Goal: Information Seeking & Learning: Find specific fact

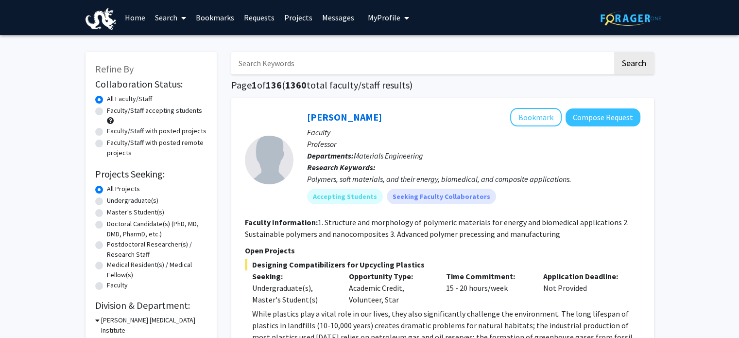
click at [107, 200] on label "Undergraduate(s)" at bounding box center [132, 200] width 51 height 10
click at [107, 200] on input "Undergraduate(s)" at bounding box center [110, 198] width 6 height 6
radio input "true"
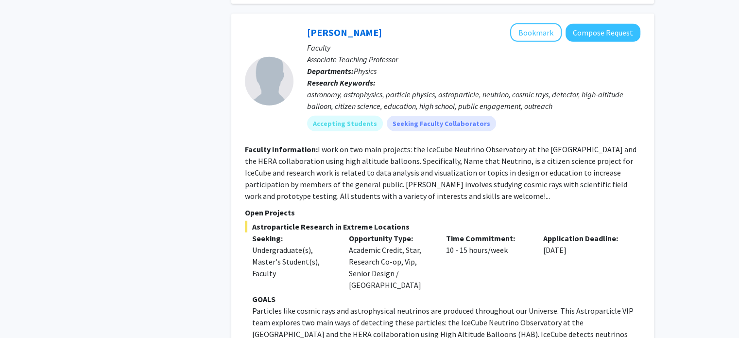
scroll to position [2865, 0]
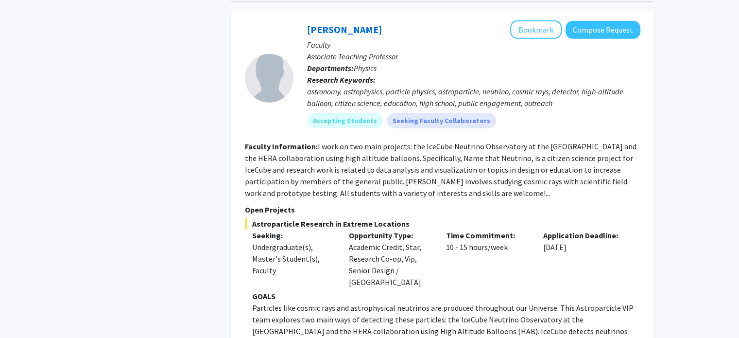
drag, startPoint x: 254, startPoint y: 189, endPoint x: 422, endPoint y: 185, distance: 167.6
click at [422, 218] on span "Astroparticle Research in Extreme Locations" at bounding box center [442, 224] width 395 height 12
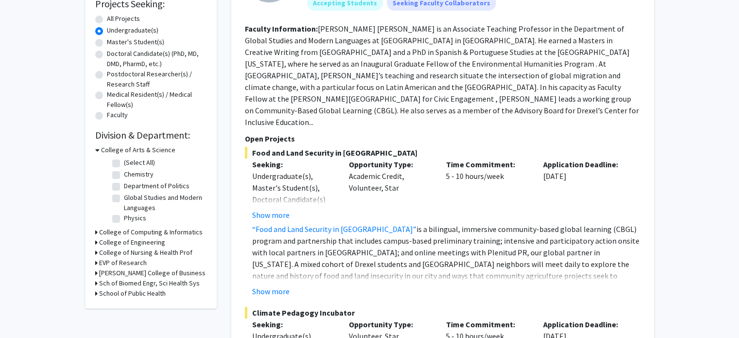
scroll to position [170, 0]
click at [124, 184] on label "Department of Politics" at bounding box center [157, 185] width 66 height 10
click at [124, 184] on input "Department of Politics" at bounding box center [127, 183] width 6 height 6
checkbox input "true"
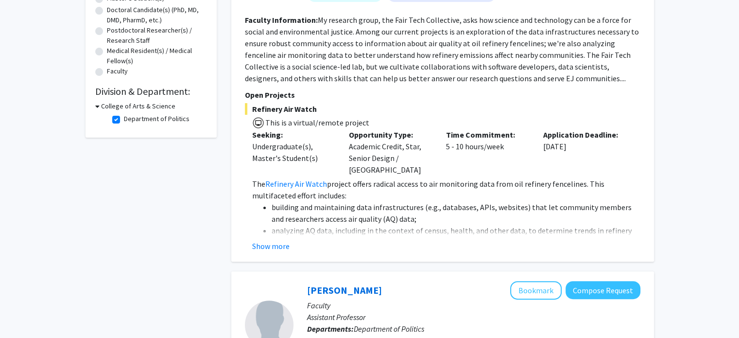
scroll to position [214, 0]
click at [124, 120] on label "Department of Politics" at bounding box center [157, 119] width 66 height 10
click at [124, 120] on input "Department of Politics" at bounding box center [127, 117] width 6 height 6
checkbox input "false"
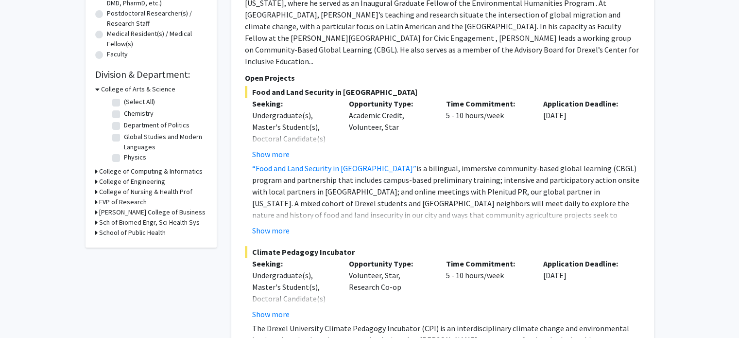
scroll to position [230, 0]
click at [97, 181] on div "College of Engineering" at bounding box center [151, 182] width 112 height 10
click at [93, 181] on div "Refine By Collaboration Status: Collaboration Status All Faculty/Staff Collabor…" at bounding box center [150, 35] width 131 height 426
click at [95, 181] on div "Refine By Collaboration Status: Collaboration Status All Faculty/Staff Collabor…" at bounding box center [150, 35] width 131 height 426
click at [95, 181] on icon at bounding box center [96, 182] width 2 height 10
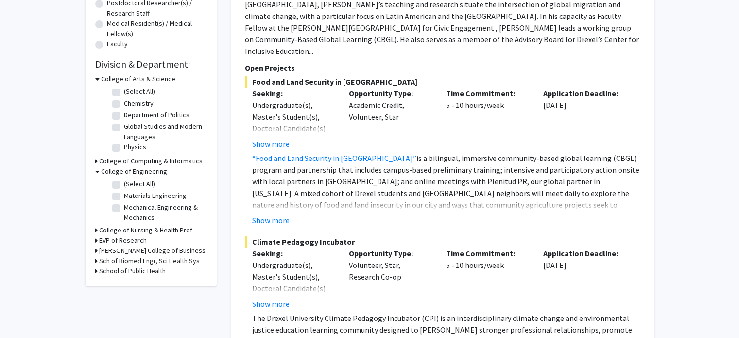
scroll to position [242, 0]
click at [124, 182] on label "(Select All)" at bounding box center [139, 183] width 31 height 10
click at [124, 182] on input "(Select All)" at bounding box center [127, 181] width 6 height 6
checkbox input "true"
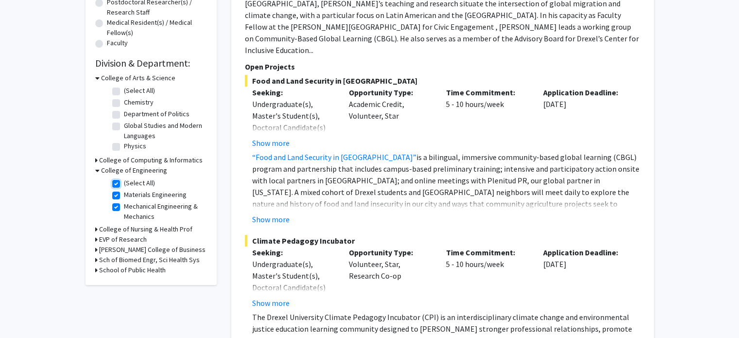
checkbox input "true"
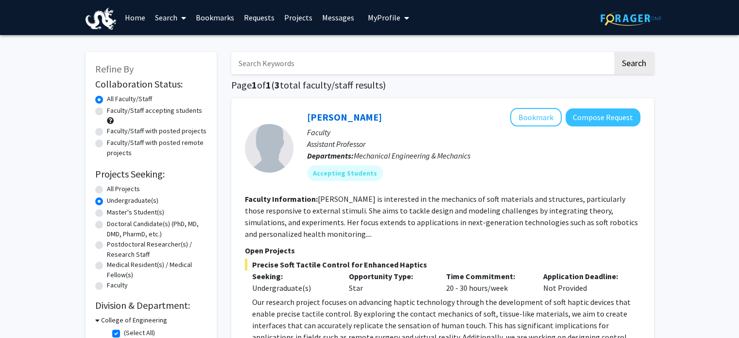
click at [305, 58] on input "Search Keywords" at bounding box center [421, 63] width 381 height 22
type input "[PERSON_NAME]"
click at [614, 52] on button "Search" at bounding box center [634, 63] width 40 height 22
radio input "true"
checkbox input "false"
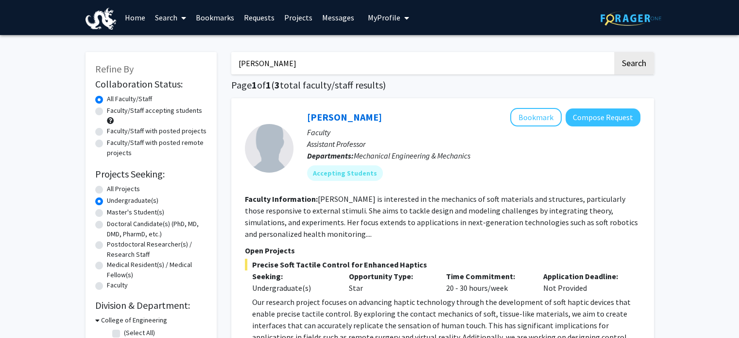
checkbox input "false"
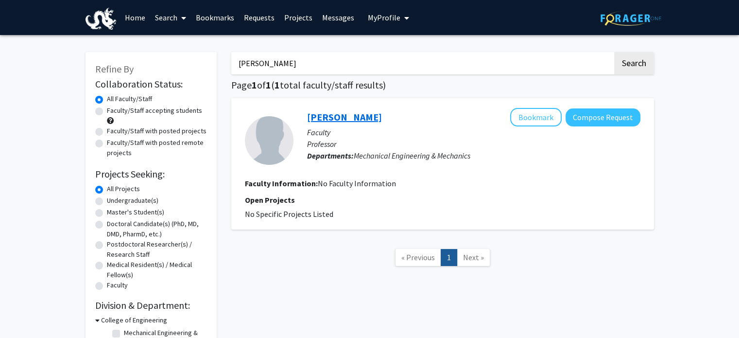
click at [345, 120] on link "[PERSON_NAME]" at bounding box center [344, 117] width 75 height 12
click at [307, 69] on input "[PERSON_NAME]" at bounding box center [421, 63] width 381 height 22
type input "[PERSON_NAME]"
click at [614, 52] on button "Search" at bounding box center [634, 63] width 40 height 22
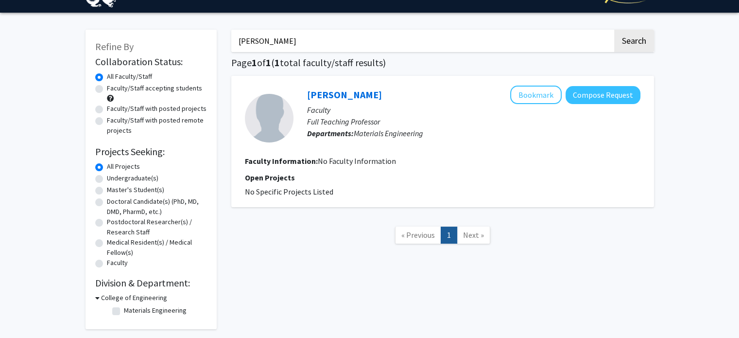
scroll to position [23, 0]
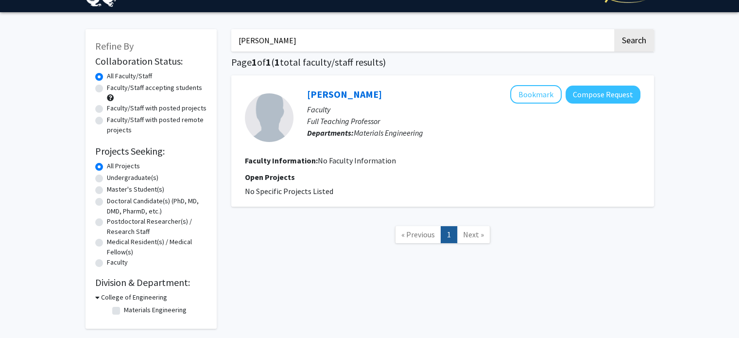
click at [107, 179] on label "Undergraduate(s)" at bounding box center [132, 177] width 51 height 10
click at [107, 179] on input "Undergraduate(s)" at bounding box center [110, 175] width 6 height 6
radio input "true"
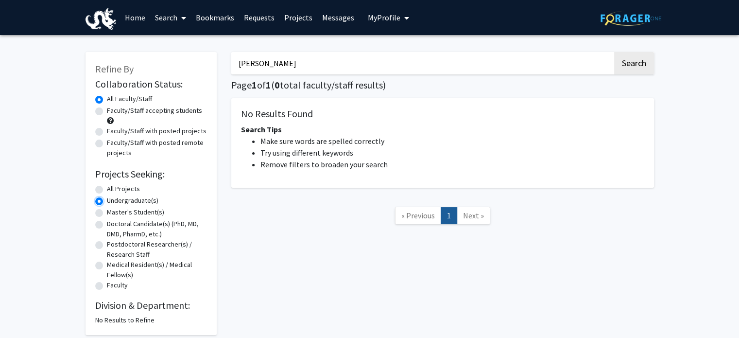
scroll to position [48, 0]
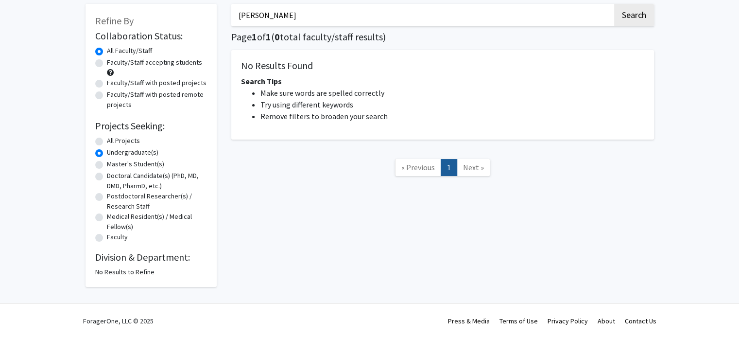
click at [107, 52] on label "All Faculty/Staff" at bounding box center [129, 51] width 45 height 10
click at [107, 52] on input "All Faculty/Staff" at bounding box center [110, 49] width 6 height 6
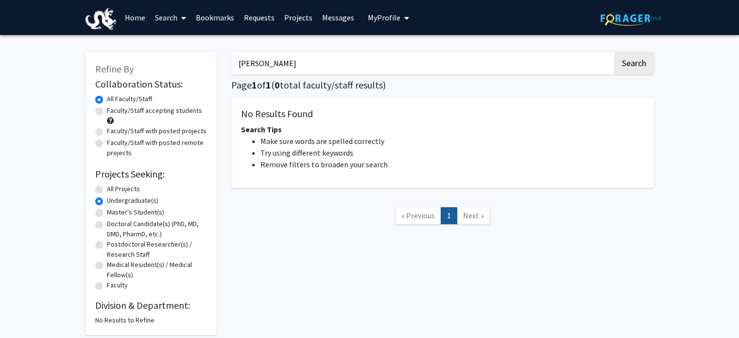
click at [373, 55] on input "[PERSON_NAME]" at bounding box center [421, 63] width 381 height 22
click at [614, 52] on button "Search" at bounding box center [634, 63] width 40 height 22
radio input "true"
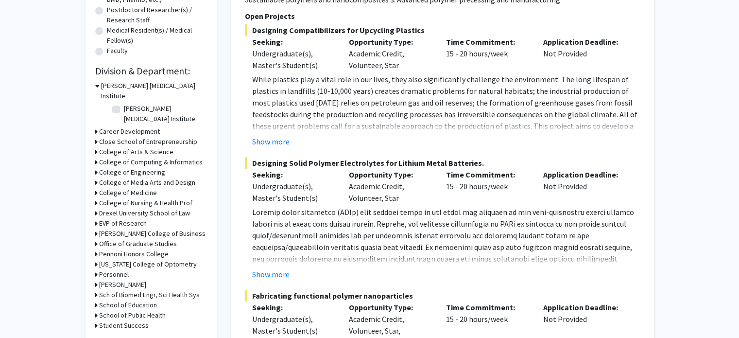
scroll to position [236, 0]
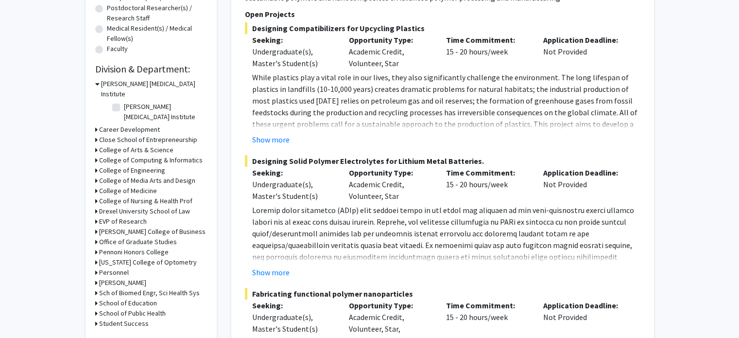
click at [97, 85] on icon at bounding box center [97, 84] width 4 height 10
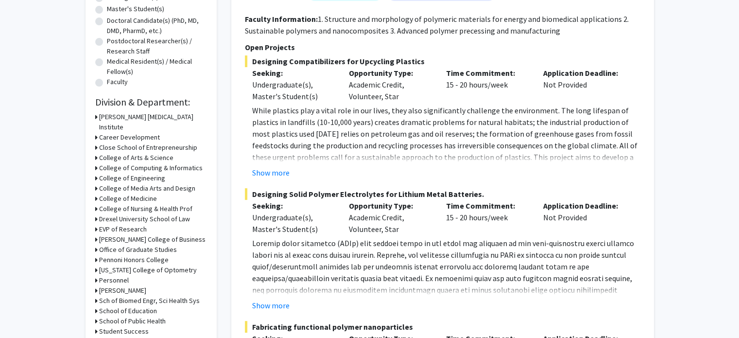
scroll to position [202, 0]
click at [95, 174] on icon at bounding box center [96, 179] width 2 height 10
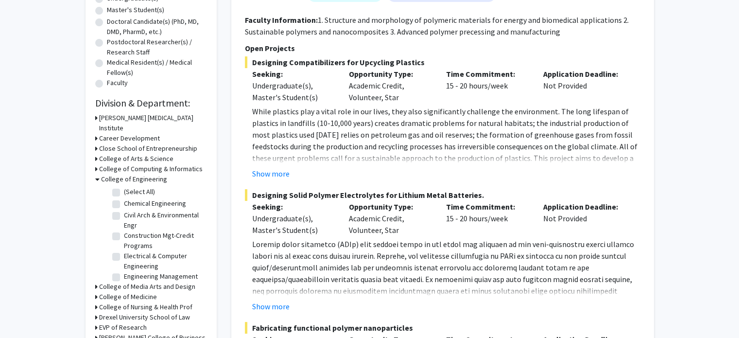
click at [124, 187] on label "(Select All)" at bounding box center [139, 192] width 31 height 10
click at [124, 187] on input "(Select All)" at bounding box center [127, 190] width 6 height 6
checkbox input "true"
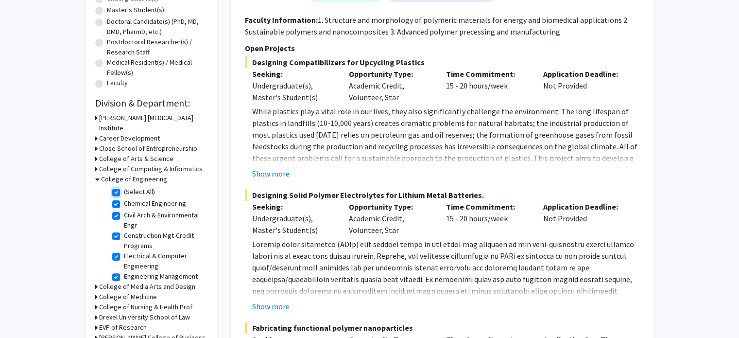
checkbox input "true"
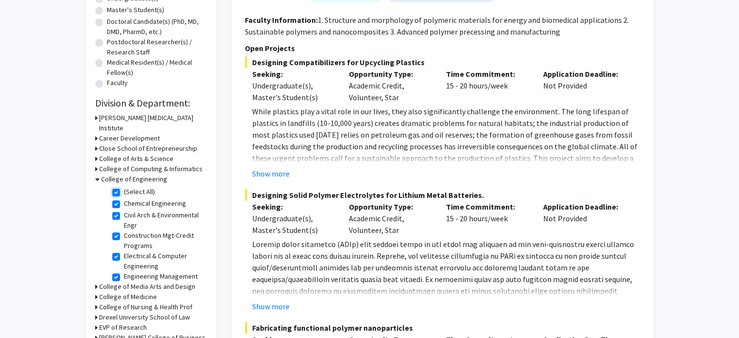
checkbox input "true"
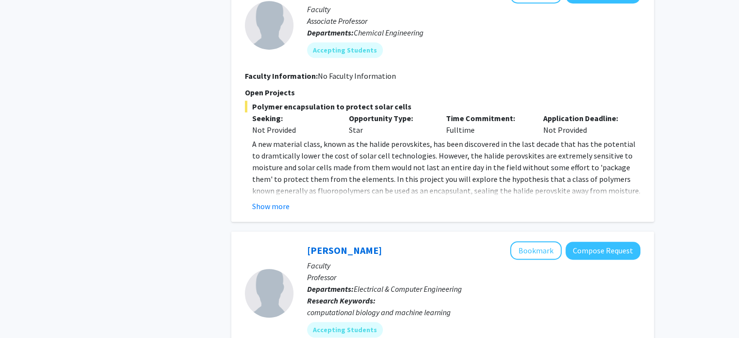
scroll to position [461, 0]
